Goal: Transaction & Acquisition: Purchase product/service

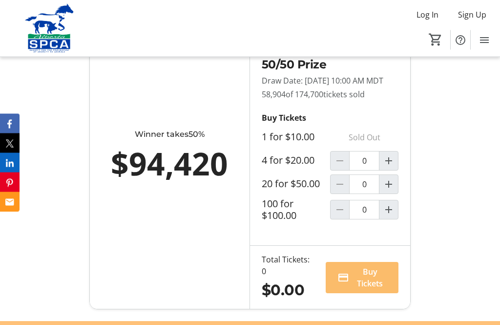
scroll to position [696, 0]
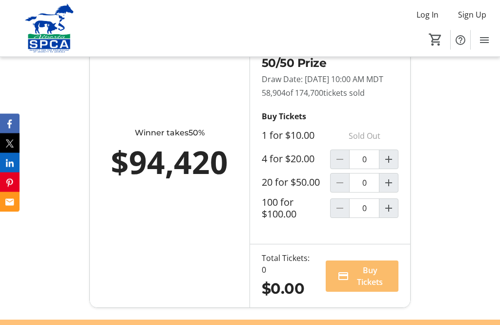
click at [388, 166] on mat-icon "Increment by one" at bounding box center [389, 160] width 12 height 12
type input "1"
click at [458, 294] on div "Sales End: [DATE] 11:59 PM MDT 2 days left Winner takes 50% $94,420 50/50 Prize…" at bounding box center [250, 157] width 500 height 326
click at [457, 247] on div "Sales End: [DATE] 11:59 PM MDT 2 days left Winner takes 50% $94,420 50/50 Prize…" at bounding box center [250, 157] width 500 height 326
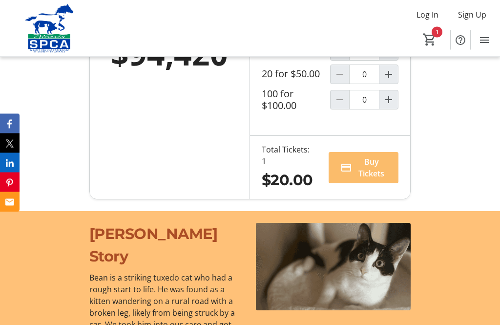
scroll to position [802, 0]
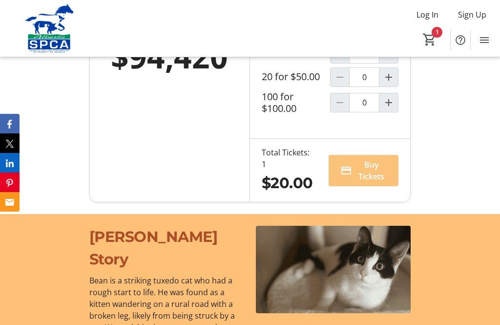
click at [371, 182] on span "Buy Tickets" at bounding box center [371, 170] width 31 height 23
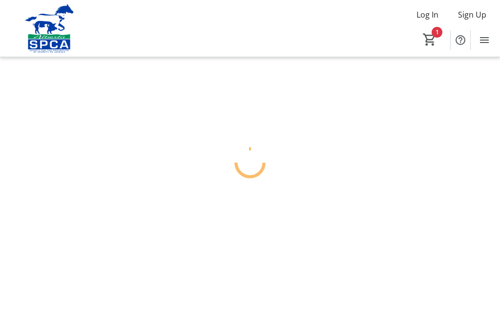
scroll to position [31, 0]
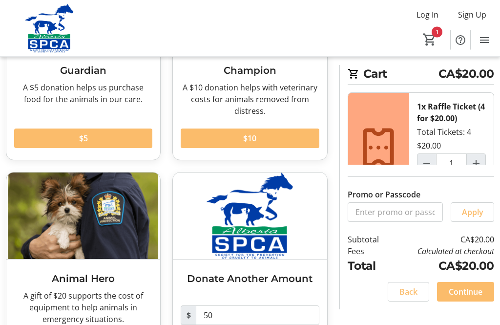
scroll to position [169, 0]
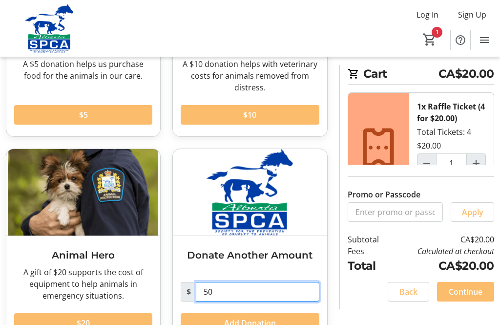
click at [237, 293] on input "50" at bounding box center [257, 292] width 123 height 20
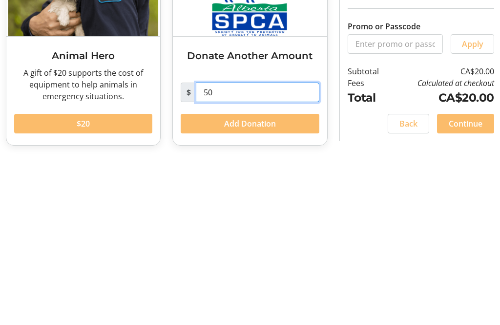
type input "5"
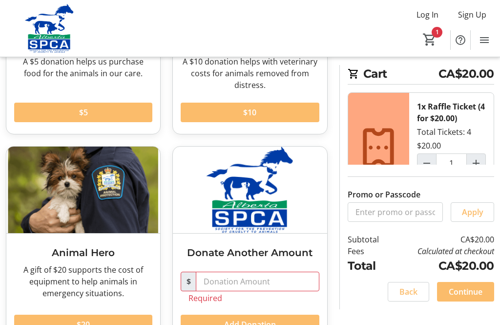
scroll to position [173, 0]
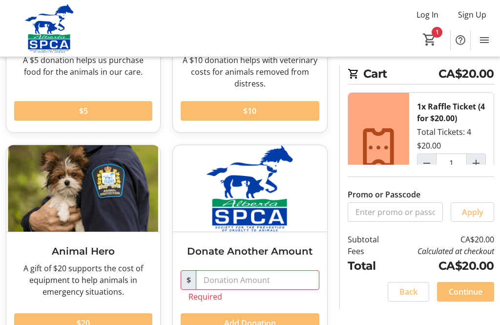
click at [463, 297] on span "Continue" at bounding box center [466, 292] width 34 height 12
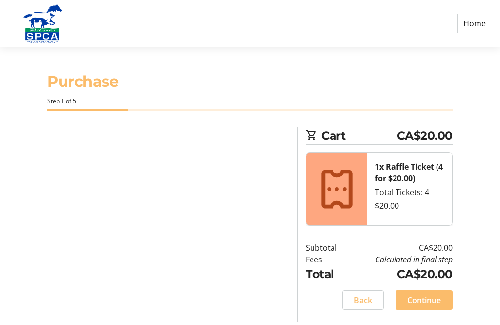
select select "CA"
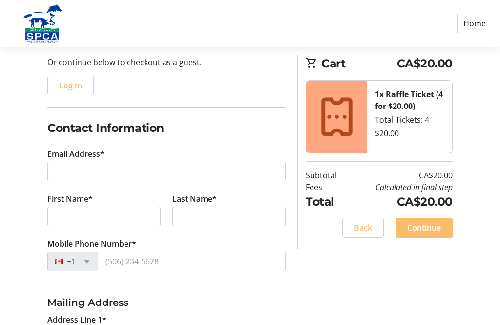
scroll to position [100, 0]
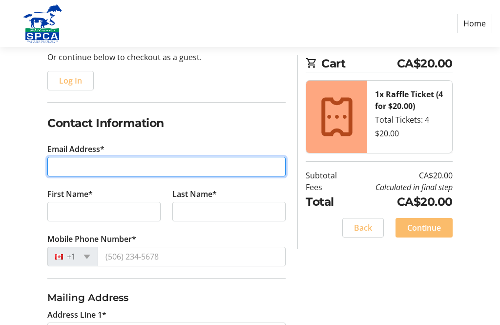
click at [103, 165] on input "Email Address*" at bounding box center [166, 167] width 238 height 20
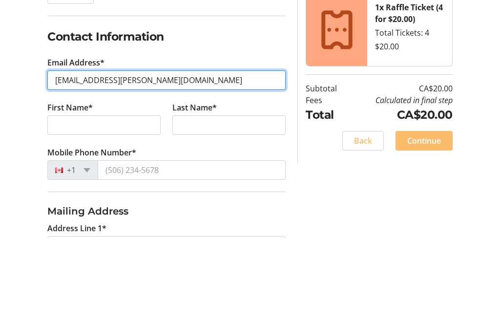
type input "[EMAIL_ADDRESS][PERSON_NAME][DOMAIN_NAME]"
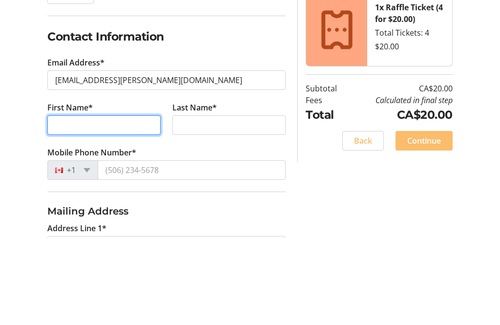
click at [115, 202] on input "First Name*" at bounding box center [103, 212] width 113 height 20
type input "Ruby"
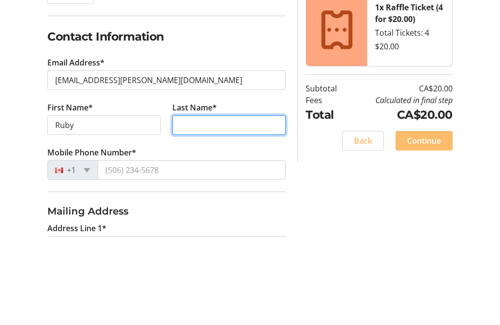
click at [217, 202] on input "Last Name*" at bounding box center [228, 212] width 113 height 20
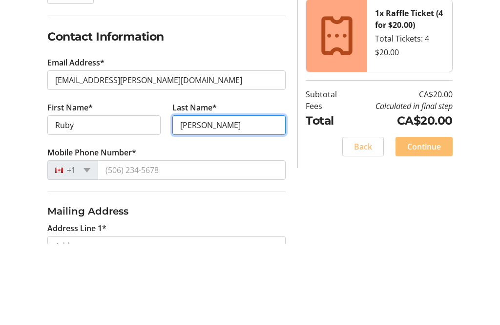
scroll to position [106, 0]
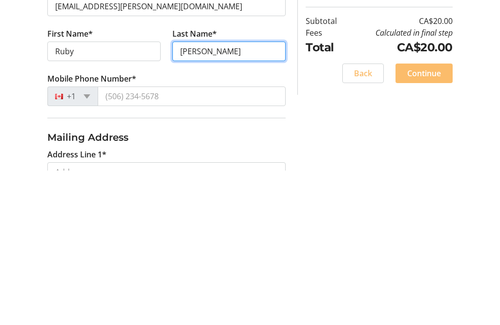
type input "[PERSON_NAME]"
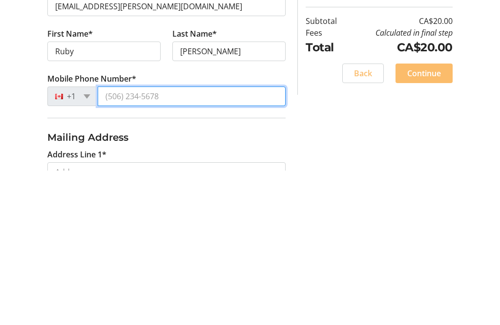
click at [190, 241] on input "Mobile Phone Number*" at bounding box center [192, 251] width 188 height 20
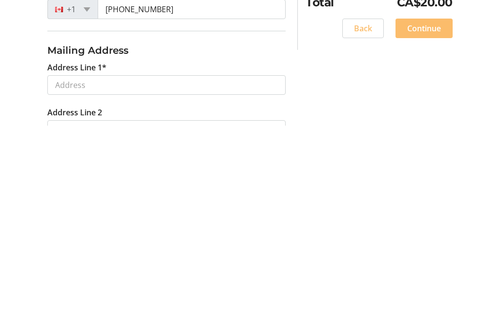
scroll to position [348, 0]
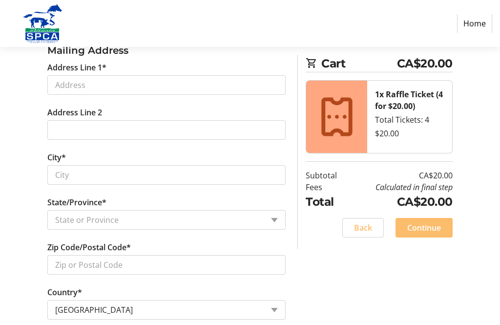
type input "[PHONE_NUMBER]"
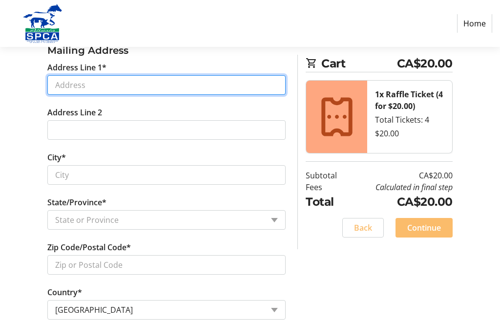
click at [97, 81] on input "Address Line 1*" at bounding box center [166, 85] width 238 height 20
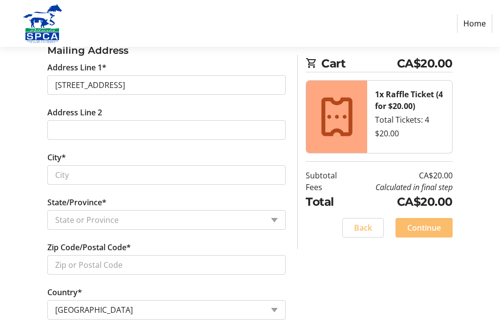
type input "[STREET_ADDRESS]"
type input "St. [PERSON_NAME]"
select select "AB"
type input "T8N 6X3"
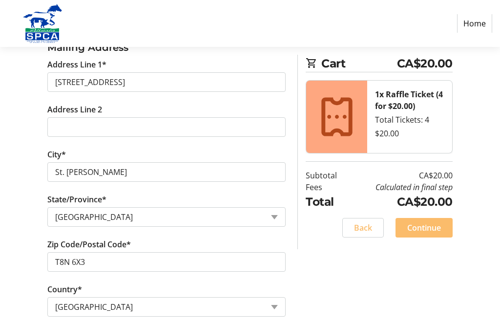
scroll to position [393, 0]
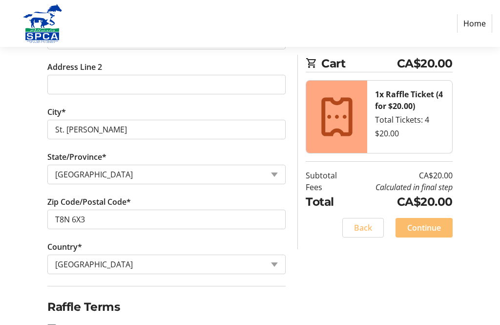
click at [60, 324] on div at bounding box center [51, 328] width 23 height 23
checkbox input "true"
click at [422, 228] on span "Continue" at bounding box center [424, 228] width 34 height 12
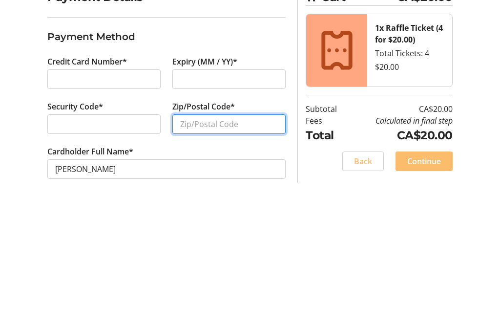
click at [219, 253] on input "Zip/Postal Code*" at bounding box center [228, 263] width 113 height 20
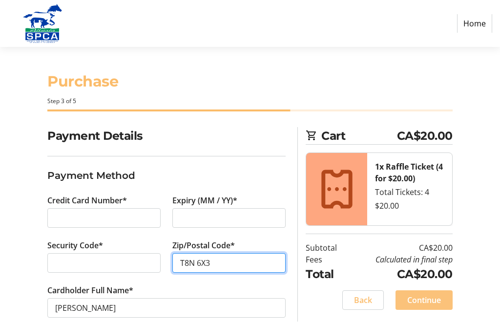
type input "T8N 6X3"
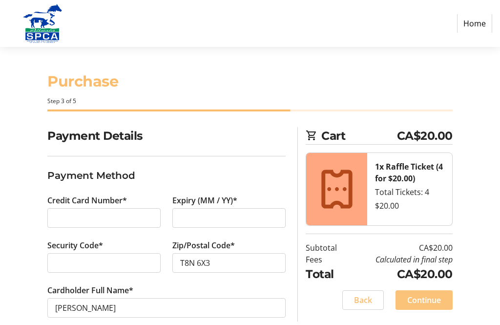
click at [423, 302] on span "Continue" at bounding box center [424, 300] width 34 height 12
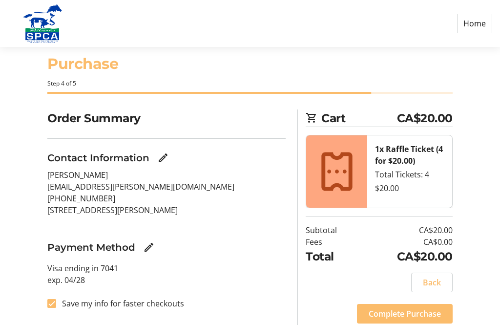
scroll to position [21, 0]
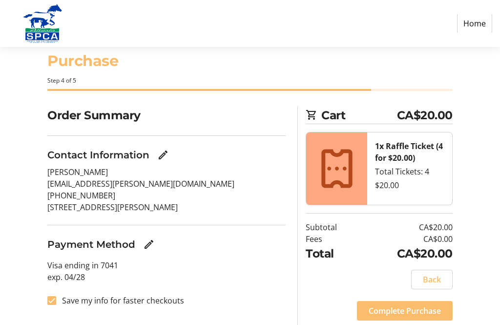
click at [55, 298] on input "Save my info for faster checkouts" at bounding box center [51, 300] width 9 height 9
checkbox input "false"
click at [405, 314] on span "Complete Purchase" at bounding box center [405, 311] width 72 height 12
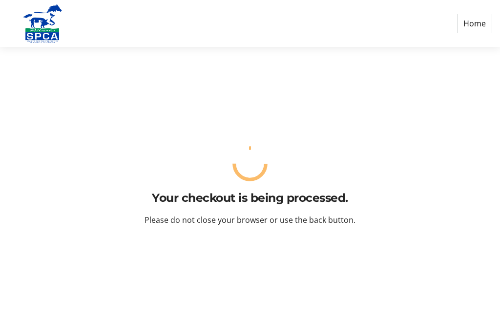
scroll to position [0, 0]
